Goal: Obtain resource: Download file/media

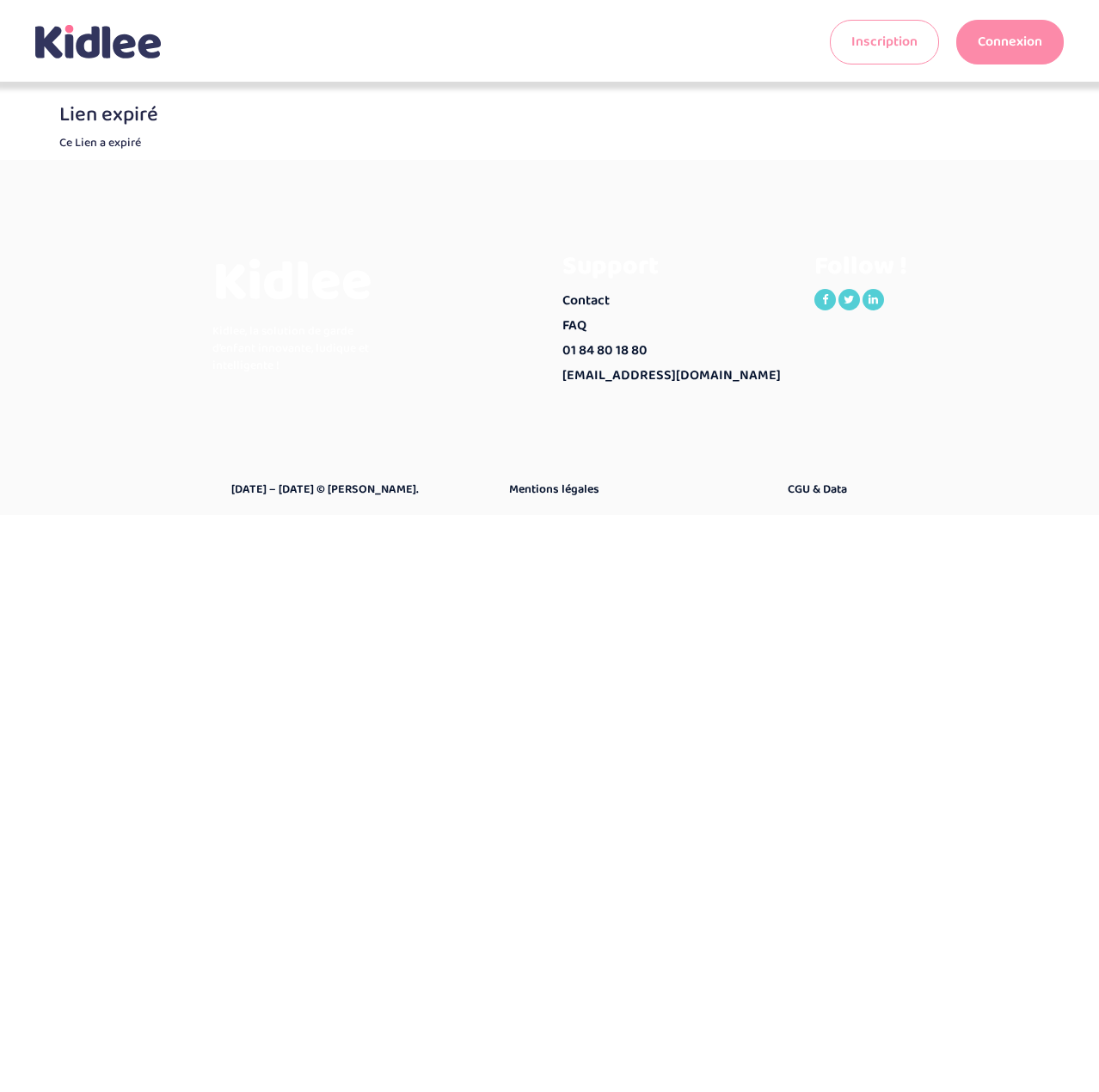
click at [986, 47] on link "Connexion" at bounding box center [1010, 41] width 107 height 44
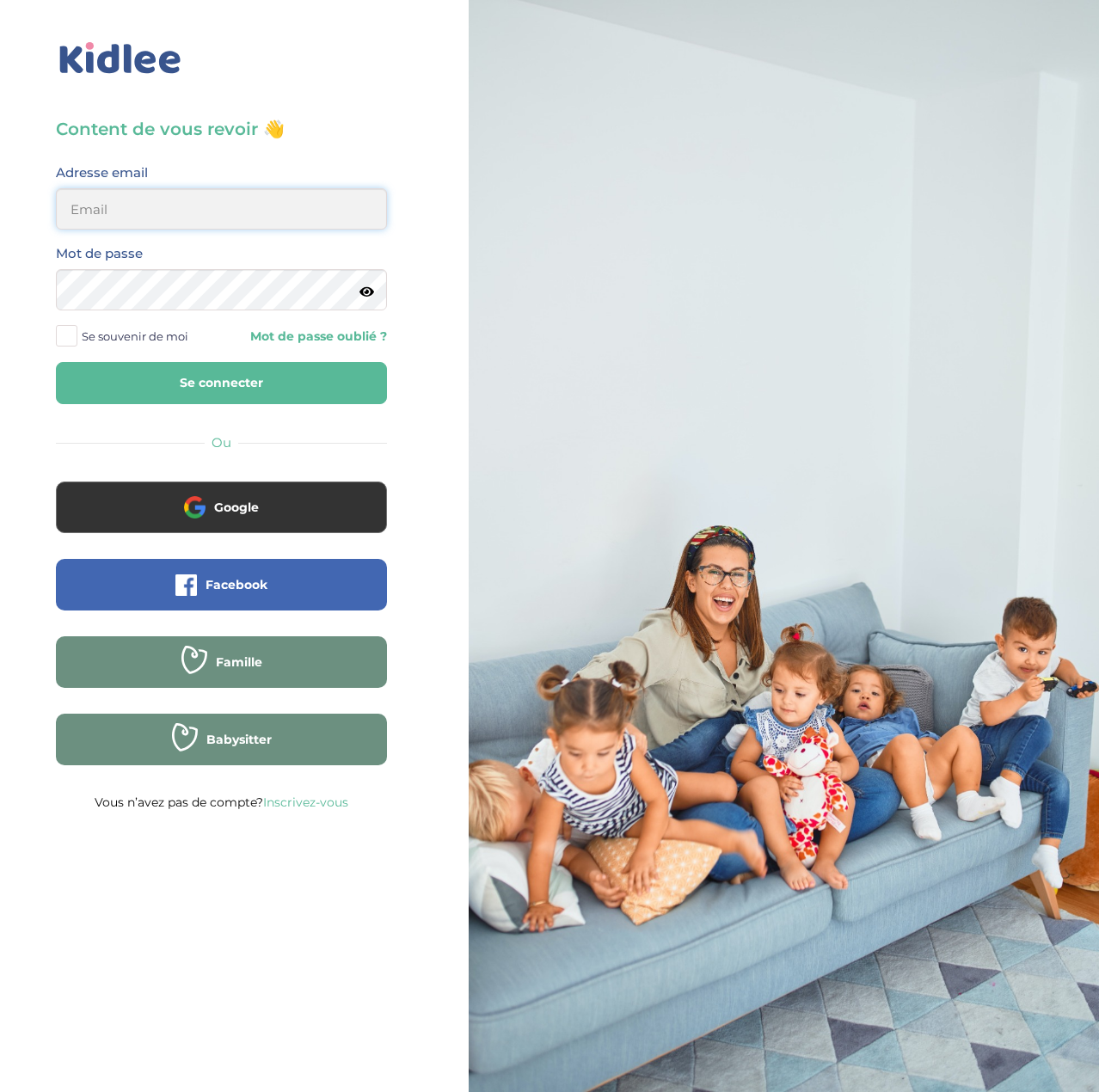
click at [182, 220] on input "email" at bounding box center [221, 209] width 331 height 41
type input "aujain.eghbali@gmail.com"
click at [226, 376] on button "Se connecter" at bounding box center [221, 383] width 331 height 42
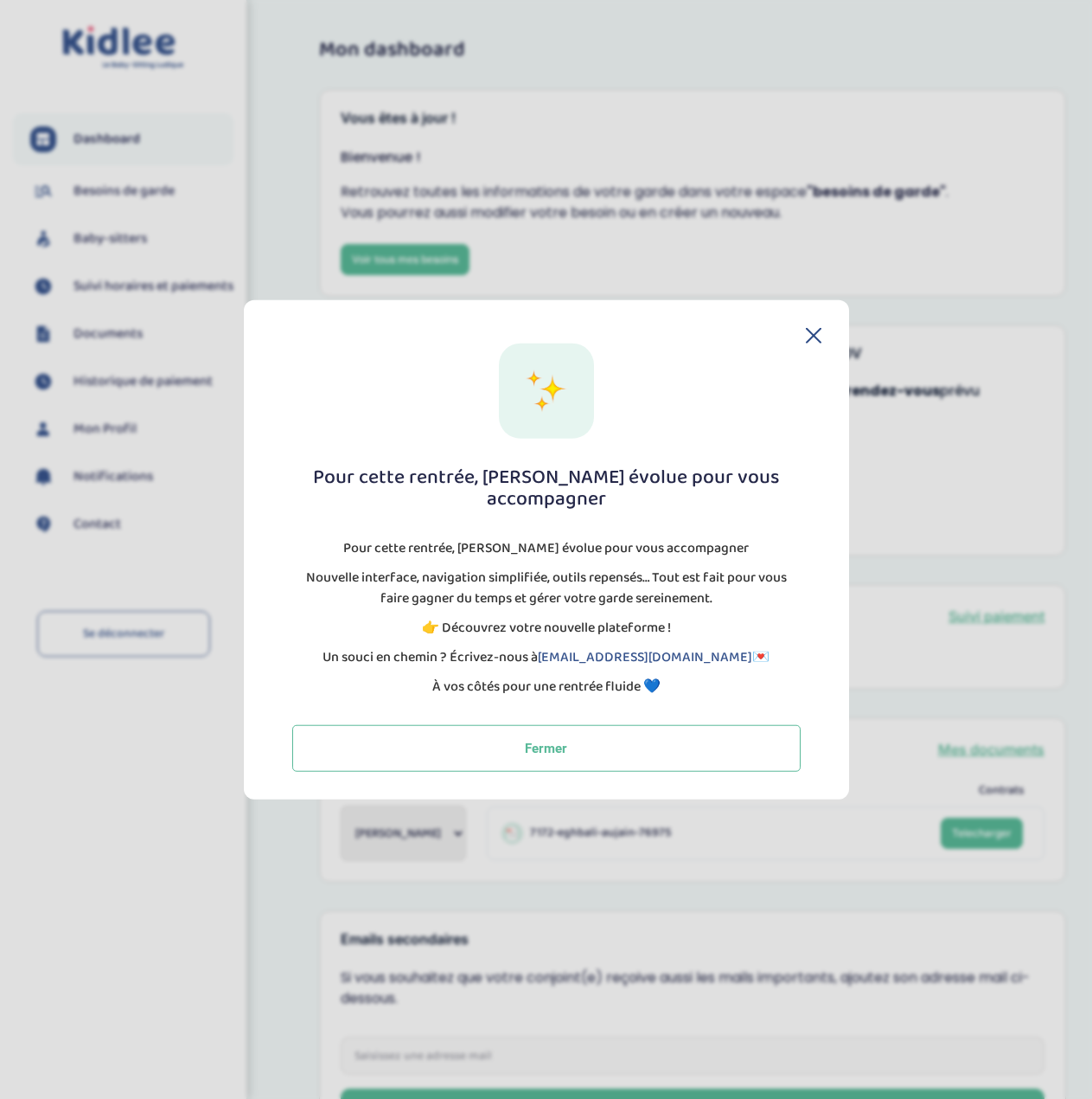
click at [821, 343] on icon at bounding box center [813, 336] width 15 height 15
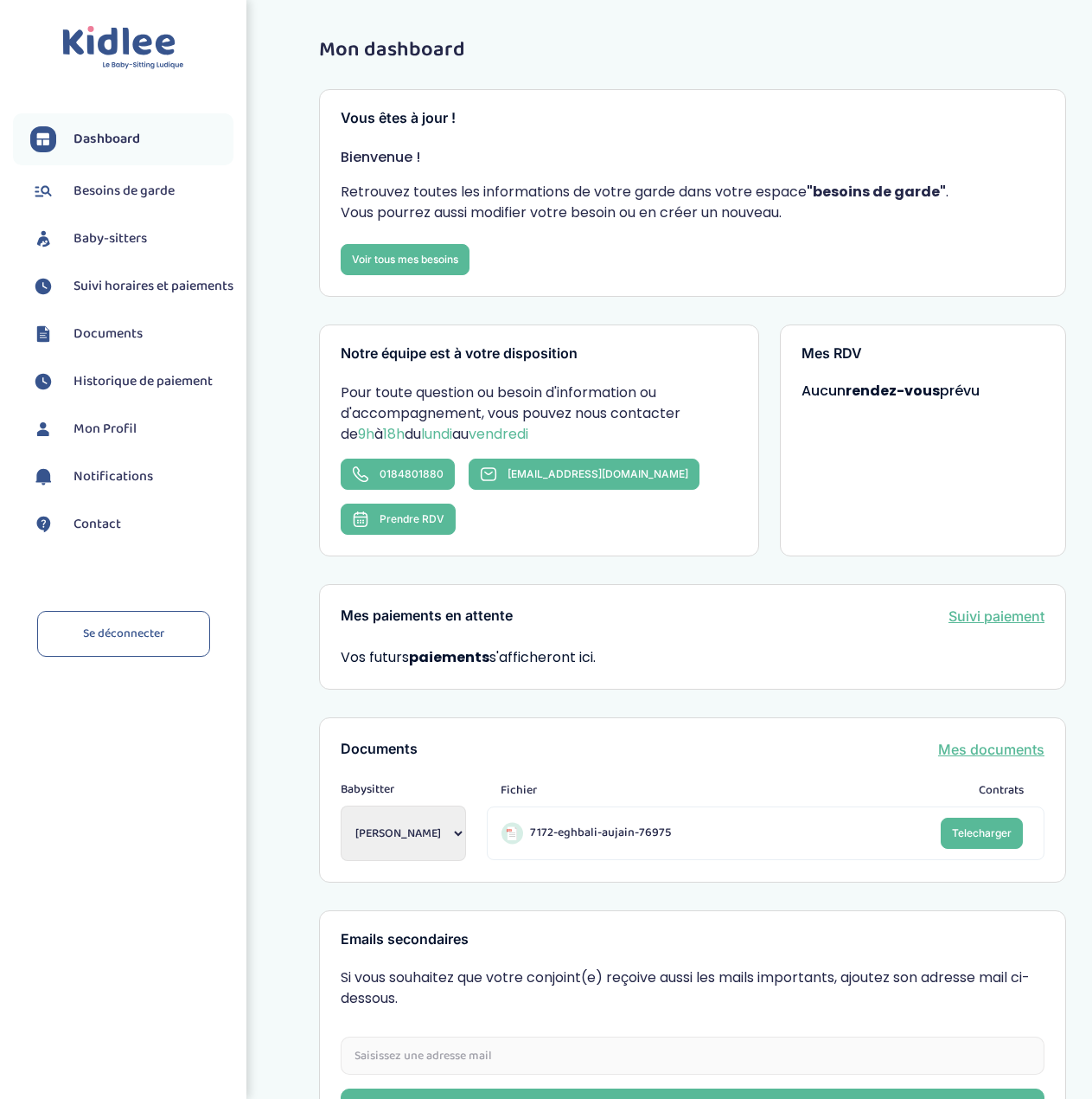
click at [150, 341] on link "Documents" at bounding box center [132, 334] width 203 height 26
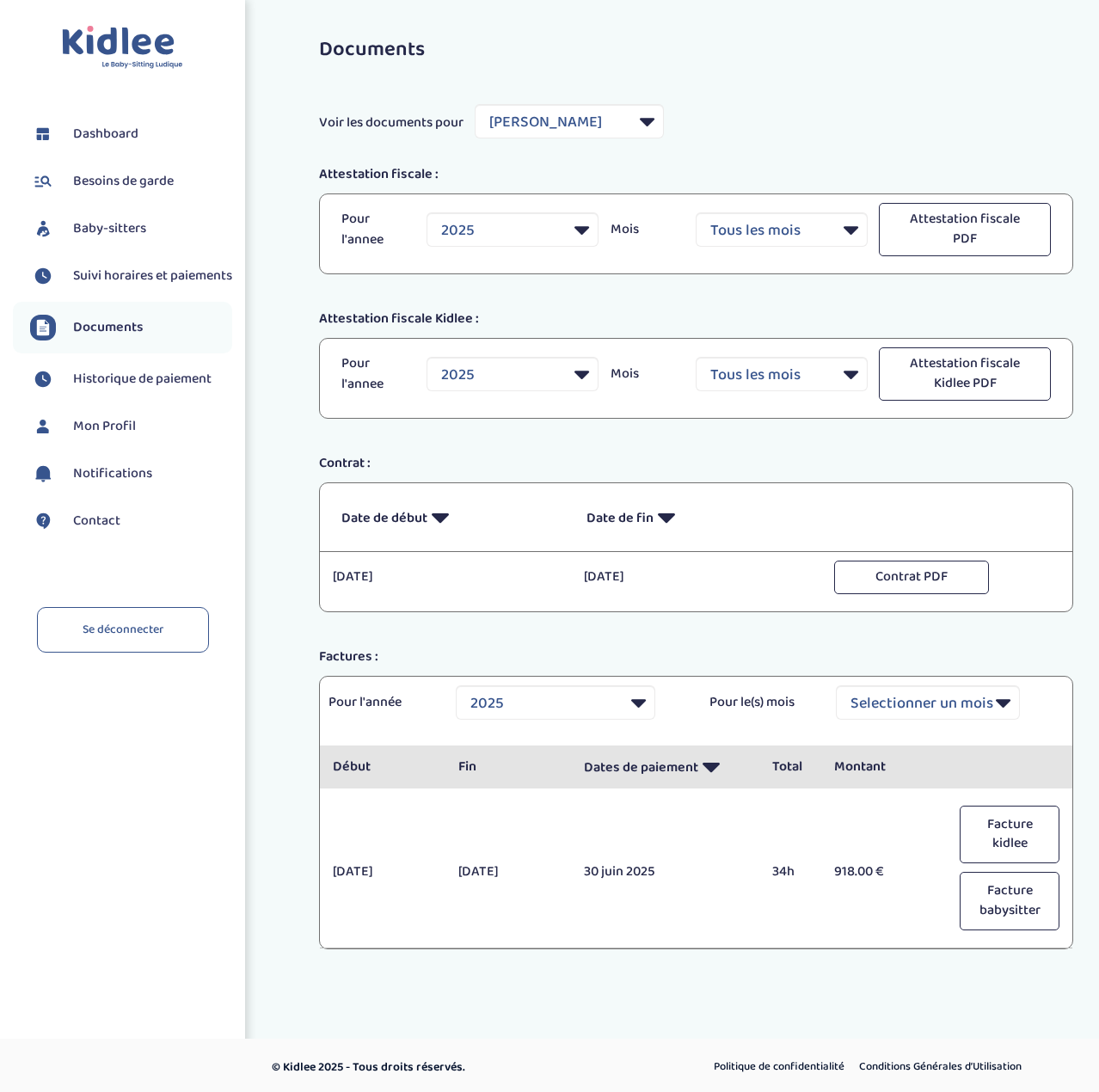
select select "27877"
select select "2025"
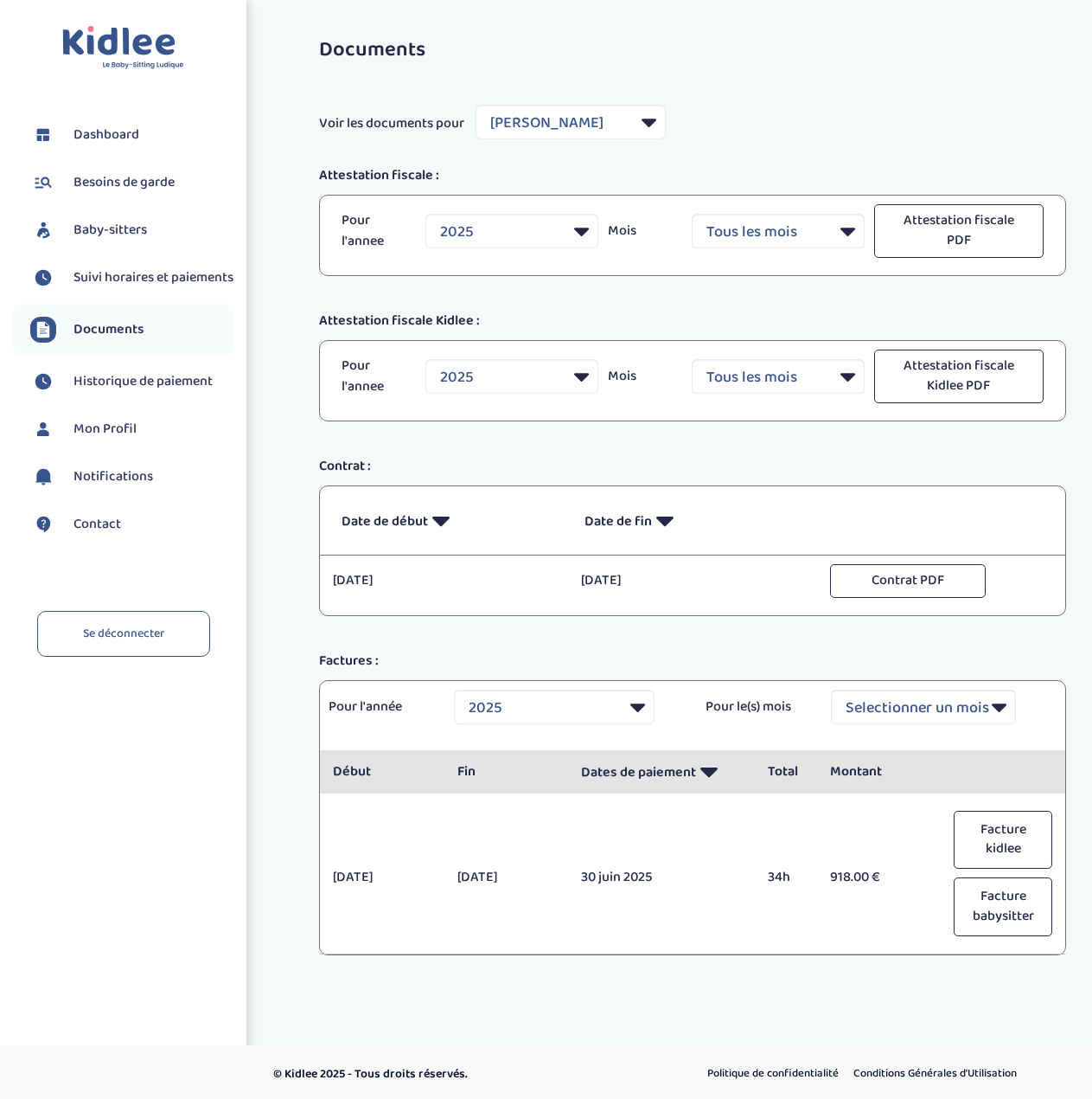
click at [126, 229] on span "Baby-sitters" at bounding box center [111, 230] width 74 height 21
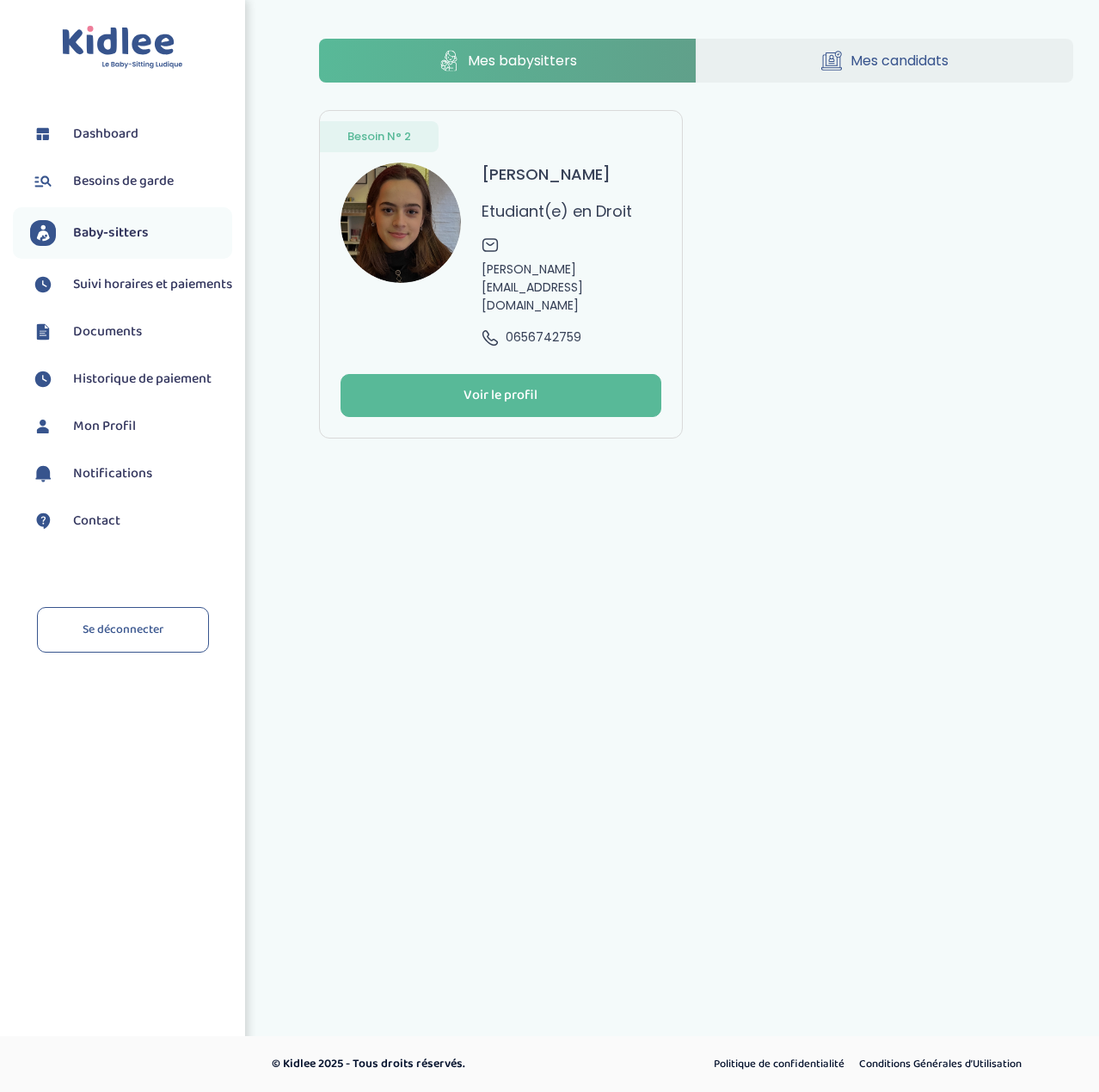
click at [579, 66] on link "Mes babysitters" at bounding box center [508, 60] width 377 height 44
click at [427, 136] on div "Besoin N° 2" at bounding box center [379, 137] width 119 height 31
click at [105, 439] on link "Mon Profil" at bounding box center [131, 426] width 202 height 25
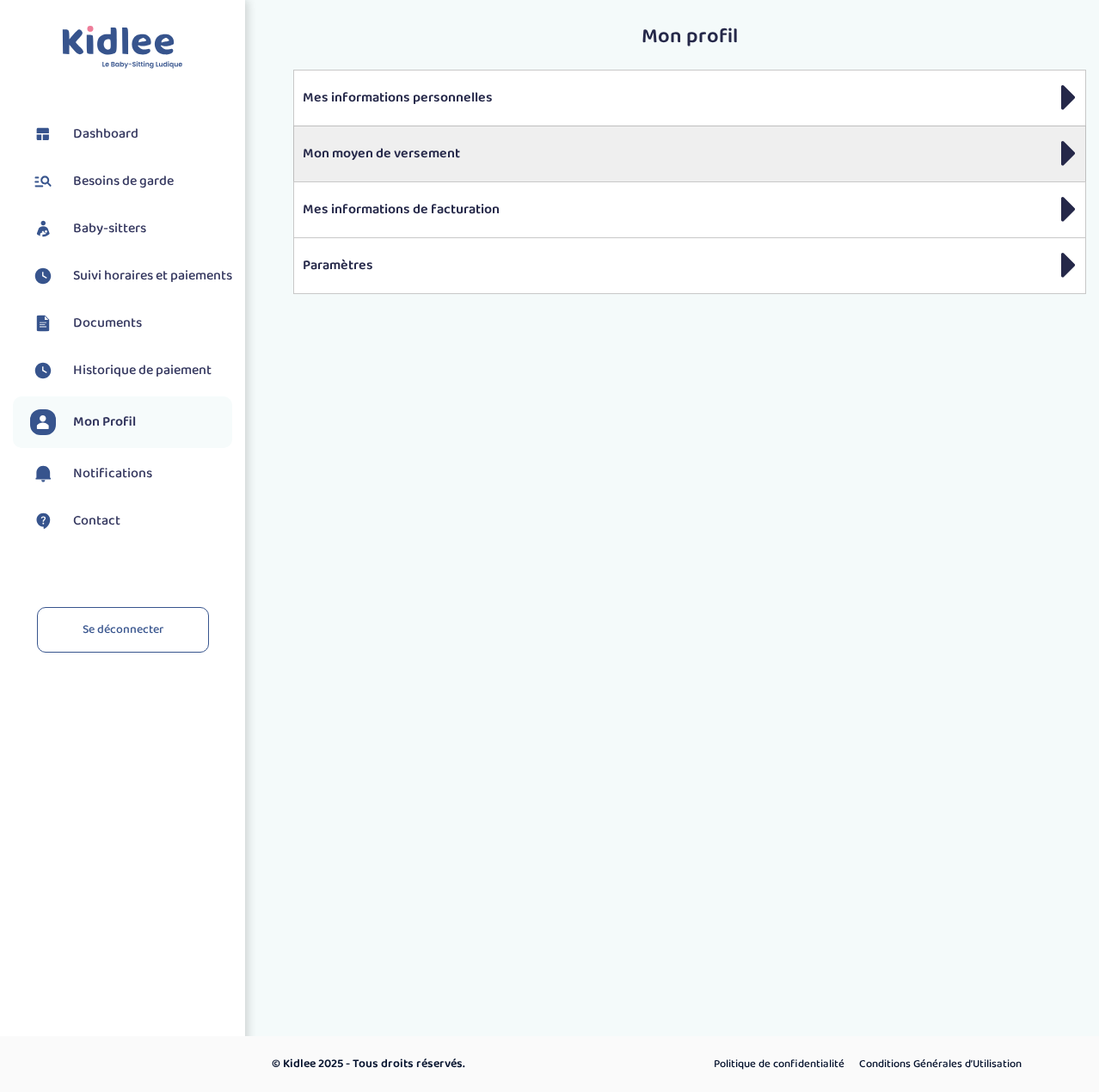
click at [445, 158] on p "Mon moyen de versement" at bounding box center [689, 154] width 774 height 21
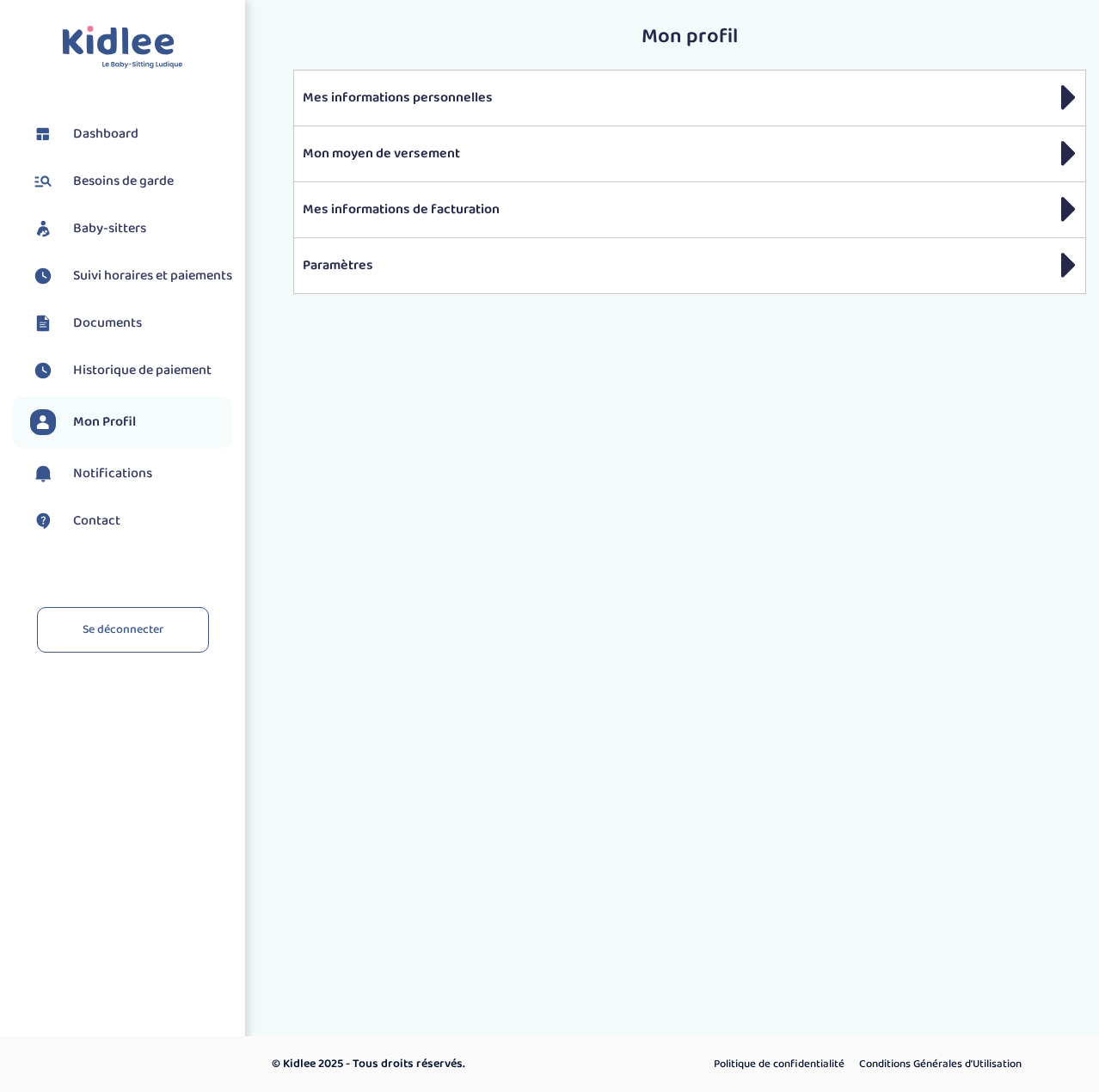
click at [458, 201] on p "Mes informations de facturation" at bounding box center [689, 210] width 774 height 21
click at [107, 334] on span "Documents" at bounding box center [107, 323] width 69 height 21
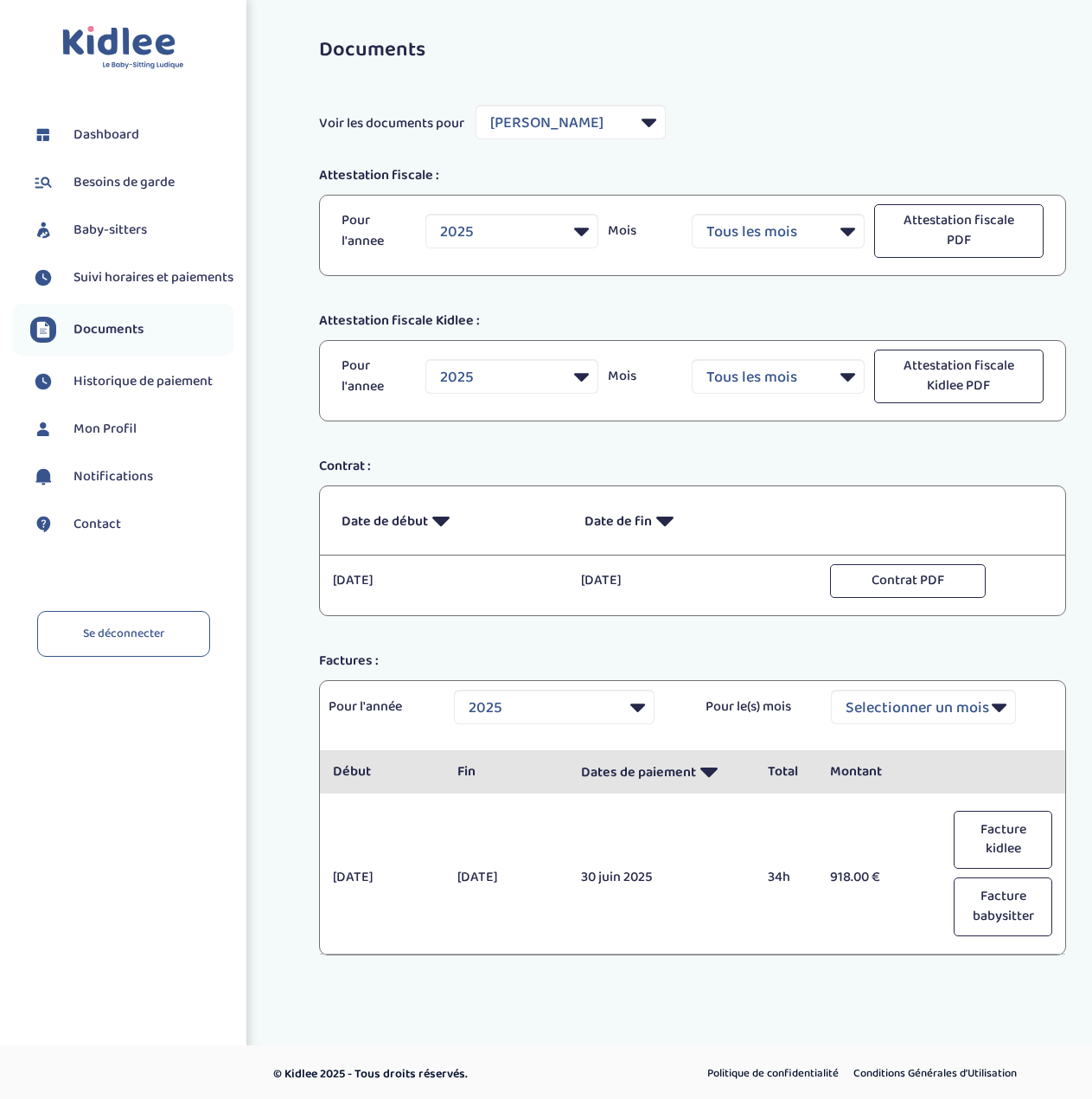
select select "27877"
select select "2025"
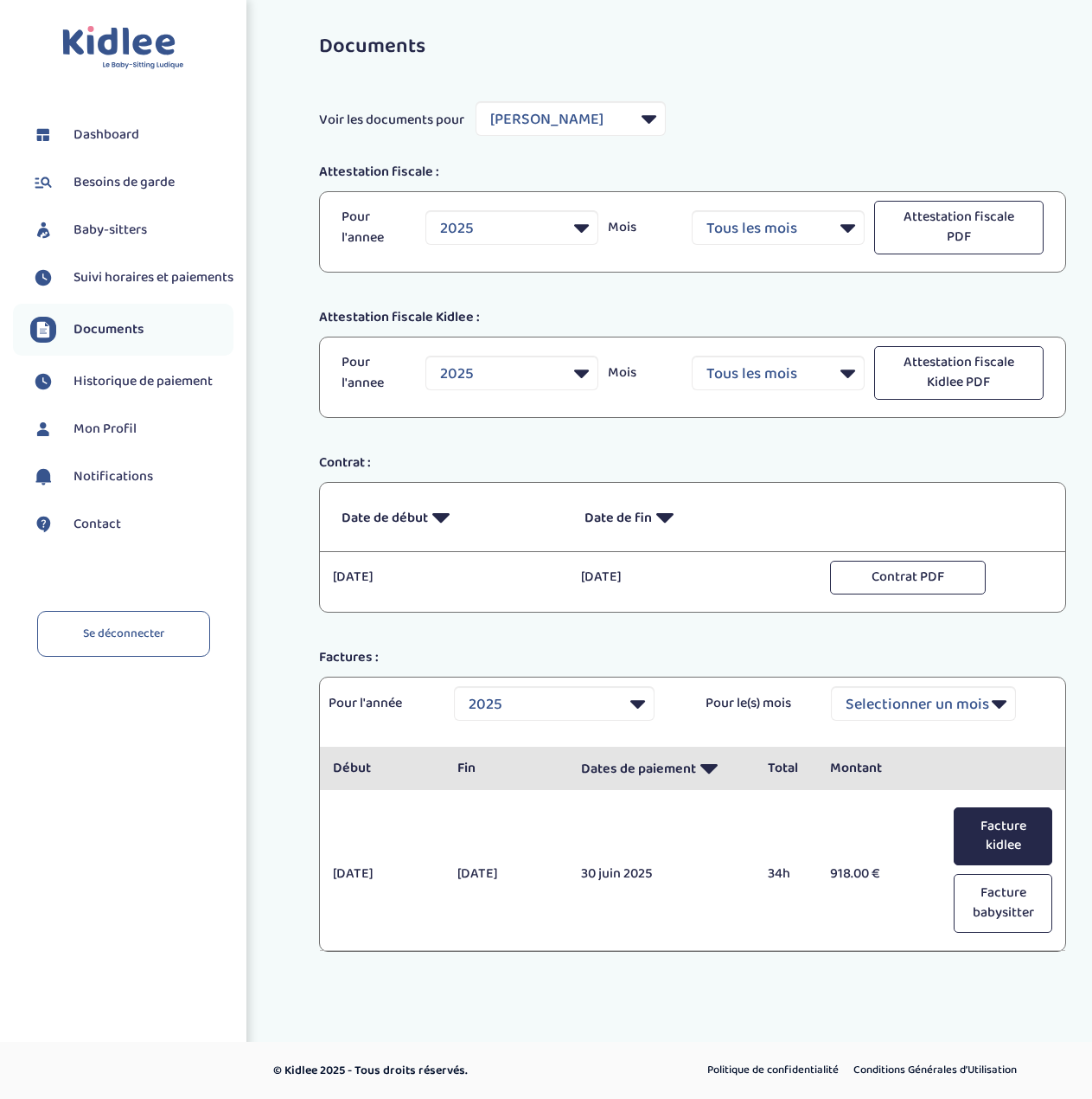
click at [1017, 847] on button "Facture kidlee" at bounding box center [1003, 836] width 99 height 59
click at [1013, 897] on button "Facture babysitter" at bounding box center [1003, 904] width 99 height 59
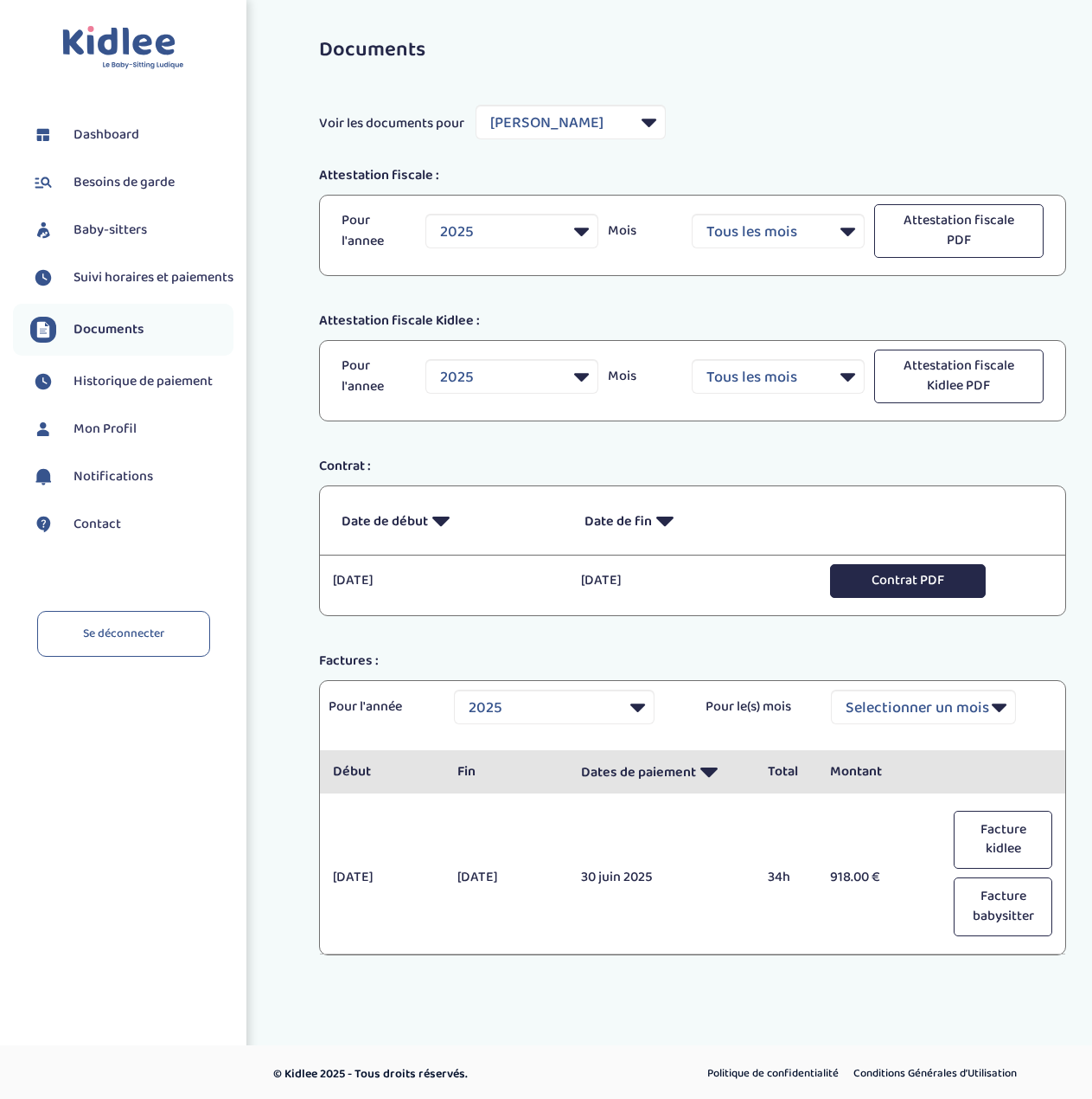
click at [902, 587] on button "Contrat PDF" at bounding box center [908, 581] width 155 height 34
click at [132, 392] on span "Historique de paiement" at bounding box center [143, 381] width 139 height 21
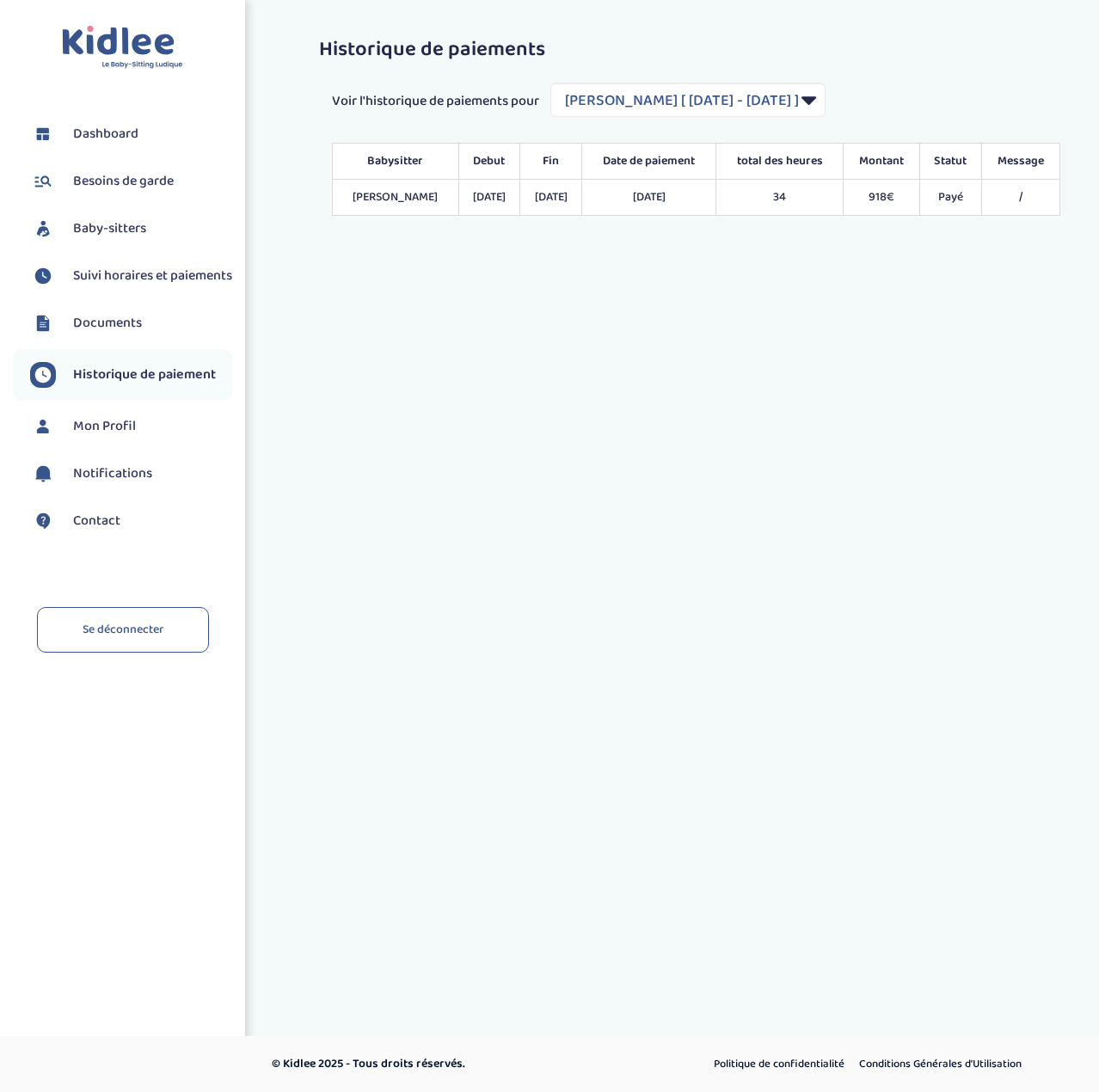
select select "2018"
click at [648, 339] on div "Toggle navigation FAQ [PERSON_NAME] Dashboard Besoins de garde Baby-sitters Sui…" at bounding box center [550, 301] width 1099 height 602
click at [826, 104] on select "Filtrer par Contrat [PERSON_NAME] [ [DATE] - [DATE] ]" at bounding box center [688, 100] width 275 height 35
click at [592, 318] on div "Toggle navigation FAQ [PERSON_NAME] Dashboard Besoins de garde Baby-sitters Sui…" at bounding box center [550, 301] width 1099 height 602
